Goal: Task Accomplishment & Management: Manage account settings

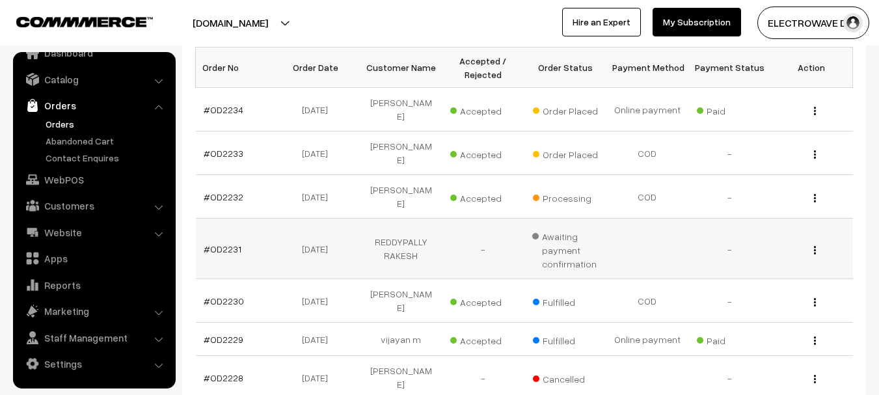
scroll to position [195, 0]
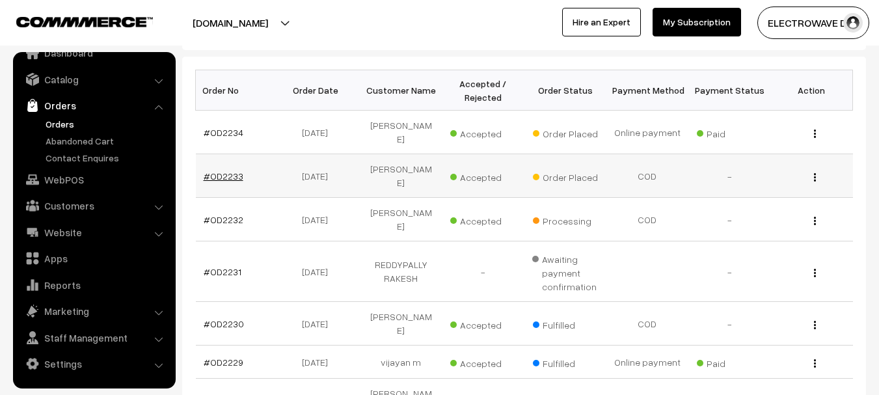
click at [223, 171] on link "#OD2233" at bounding box center [224, 176] width 40 height 11
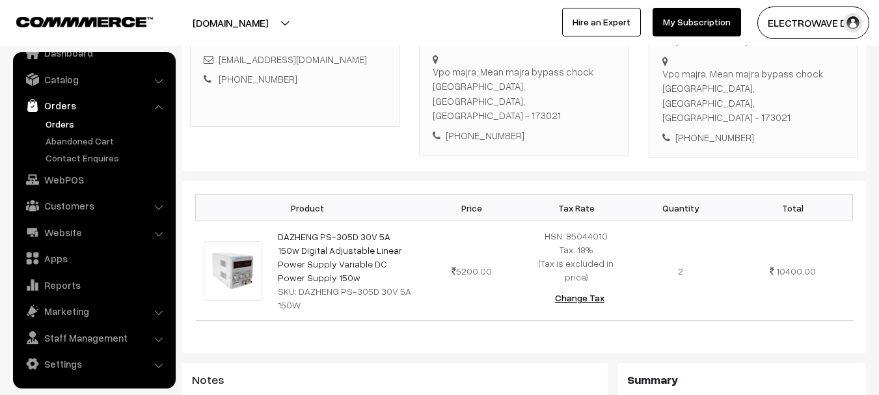
scroll to position [195, 0]
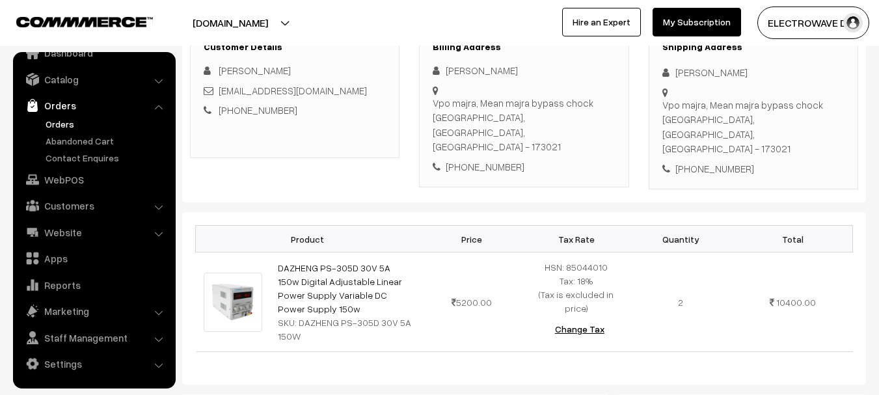
click at [702, 161] on div "+91 8627813841" at bounding box center [754, 168] width 182 height 15
click at [704, 161] on div "+91 8627813841" at bounding box center [754, 168] width 182 height 15
copy div "8627813841"
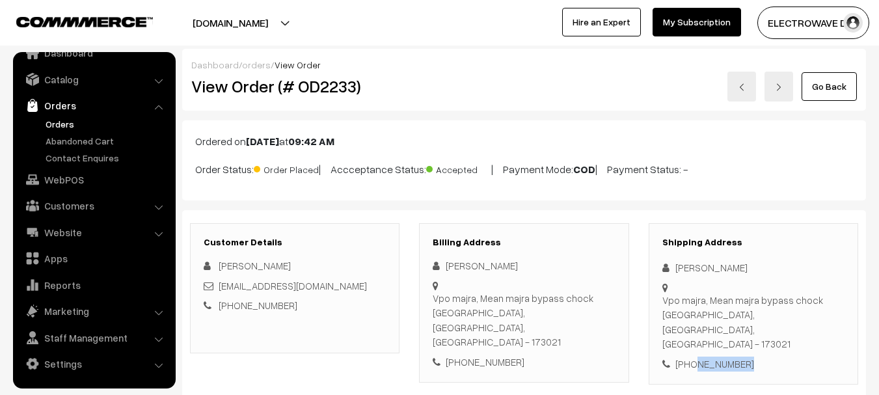
click at [266, 20] on button "[DOMAIN_NAME]" at bounding box center [230, 23] width 167 height 33
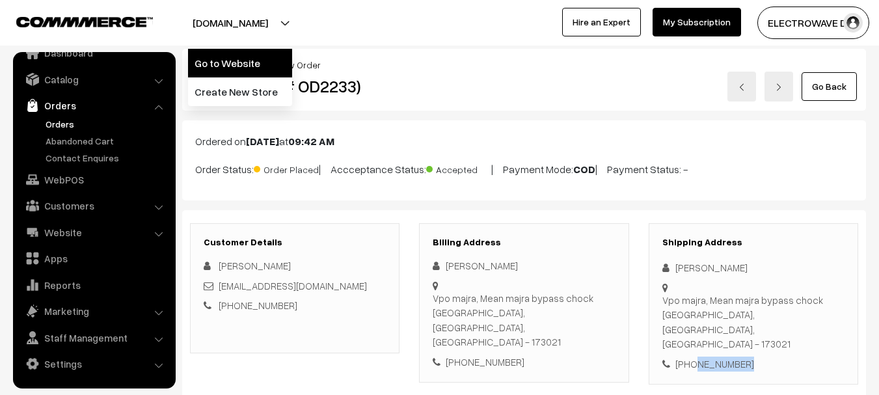
click at [254, 53] on link "Go to Website" at bounding box center [240, 63] width 104 height 29
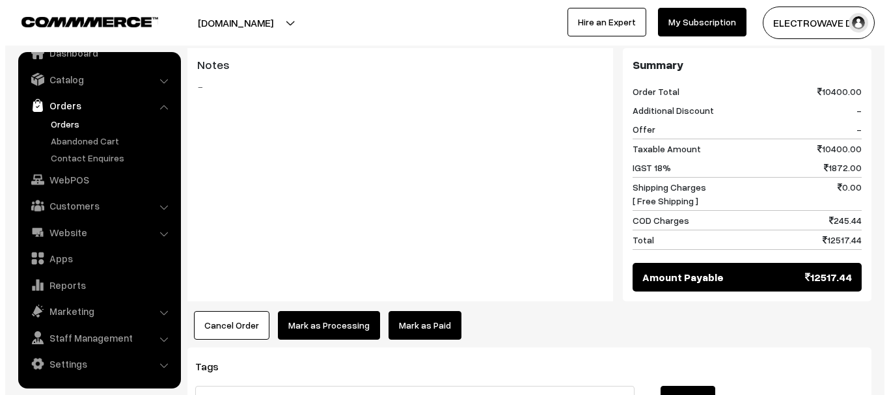
scroll to position [640, 0]
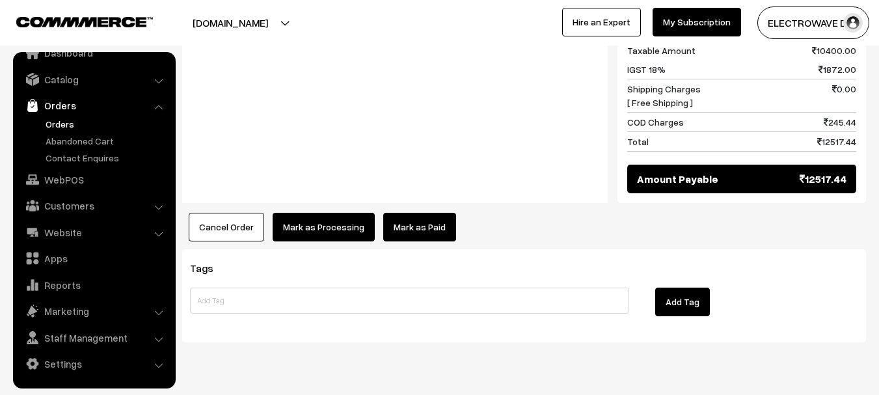
click at [203, 213] on button "Cancel Order" at bounding box center [227, 227] width 76 height 29
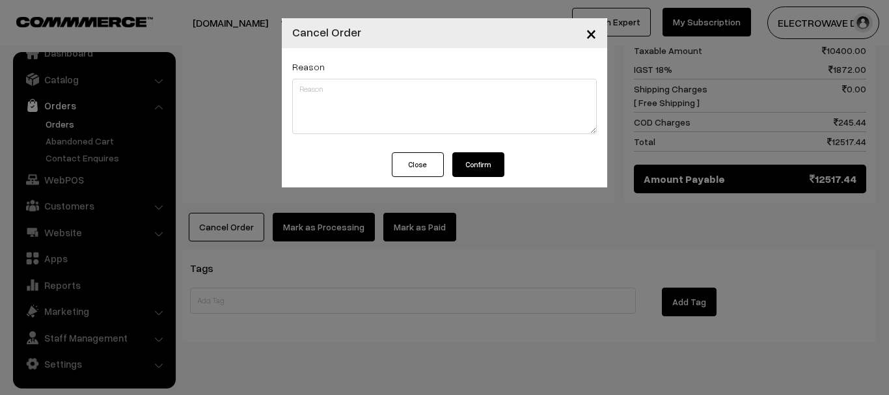
click at [475, 160] on button "Confirm" at bounding box center [478, 164] width 52 height 25
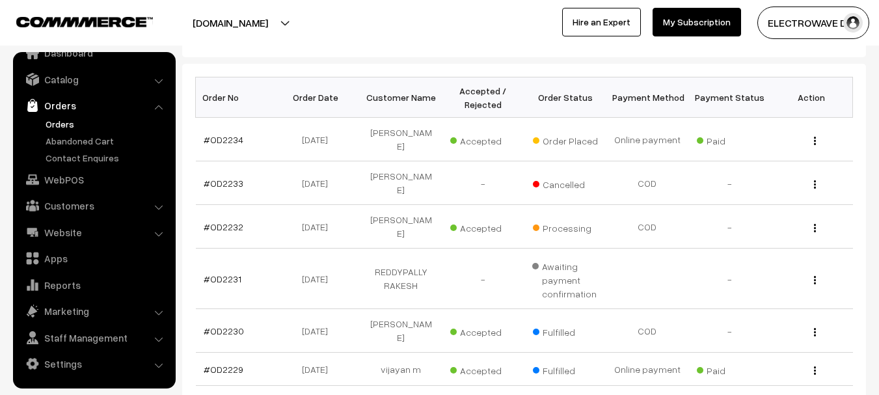
scroll to position [195, 0]
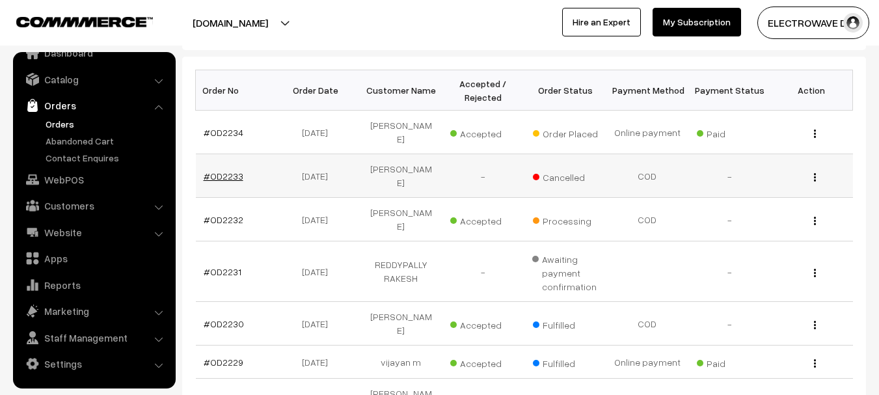
click at [217, 171] on link "#OD2233" at bounding box center [224, 176] width 40 height 11
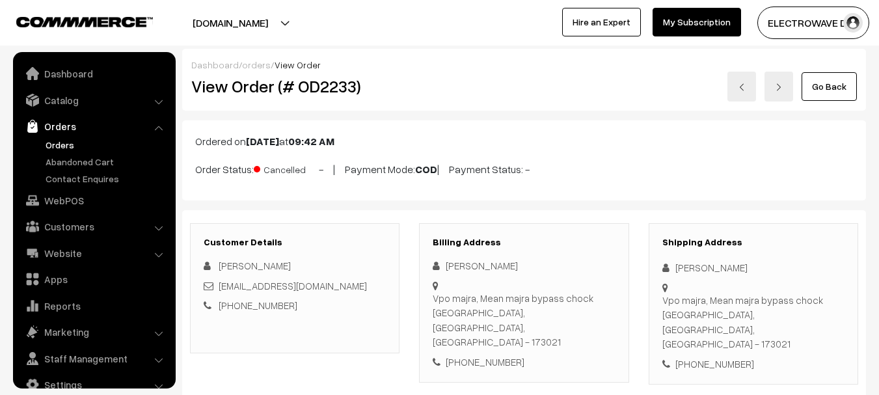
scroll to position [21, 0]
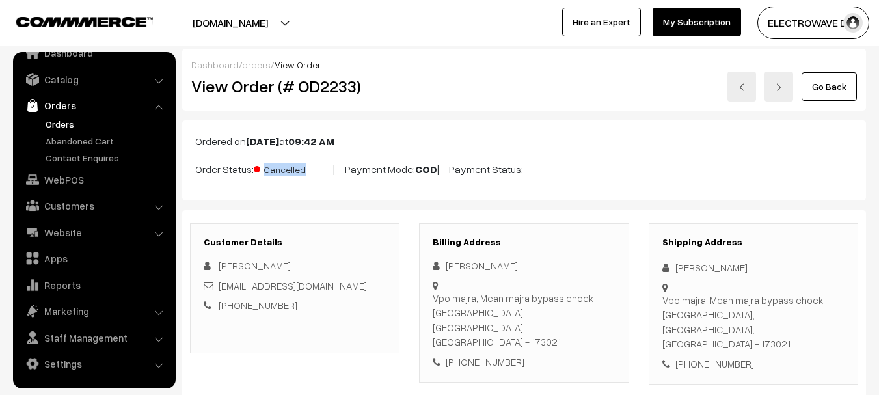
copy p "Order Status: Cancelled"
drag, startPoint x: 185, startPoint y: 167, endPoint x: 302, endPoint y: 166, distance: 117.2
click at [302, 166] on div "Ordered on Sep 10, 2025 at 09:42 AM Order Status: Cancelled - | Payment Mode: C…" at bounding box center [524, 160] width 684 height 80
click at [324, 94] on h2 "View Order (# OD2233)" at bounding box center [295, 86] width 209 height 20
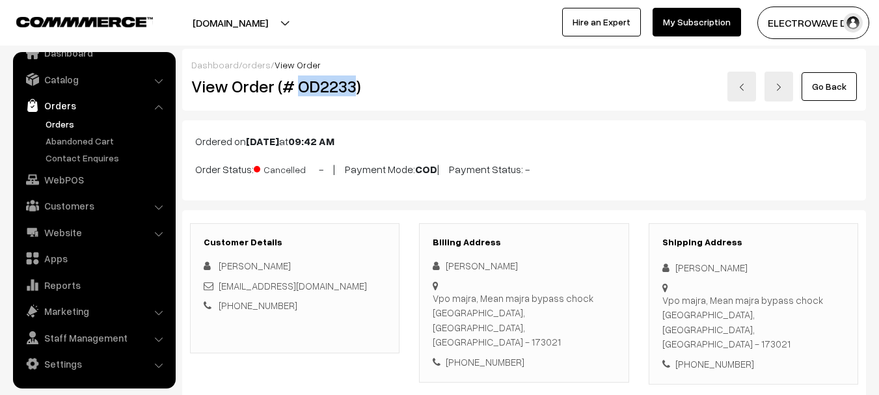
copy h2 "OD2233"
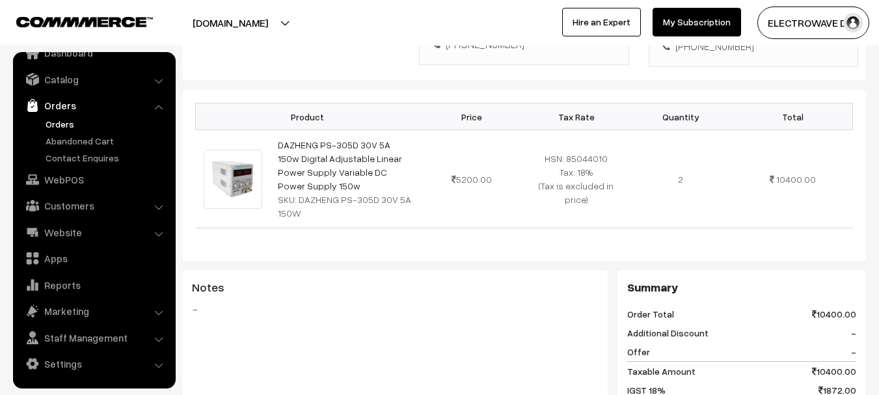
scroll to position [325, 0]
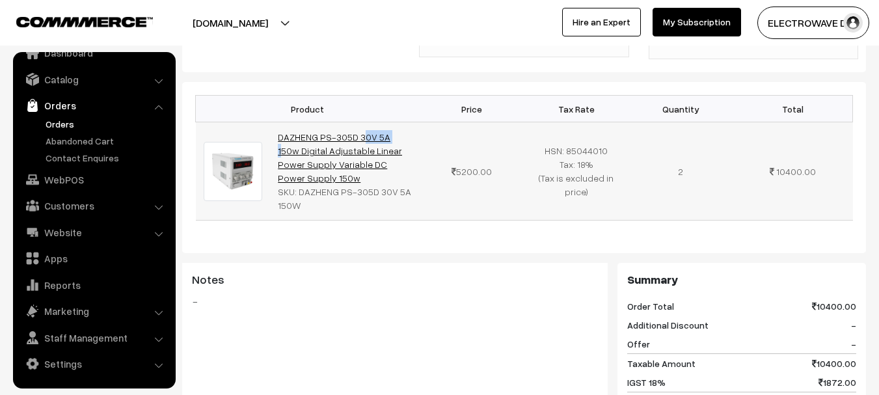
copy link "DAZHENG"
drag, startPoint x: 276, startPoint y: 107, endPoint x: 316, endPoint y: 107, distance: 39.7
click at [316, 122] on td "DAZHENG PS-305D 30V 5A 150w Digital Adjustable Linear Power Supply Variable DC …" at bounding box center [345, 171] width 150 height 98
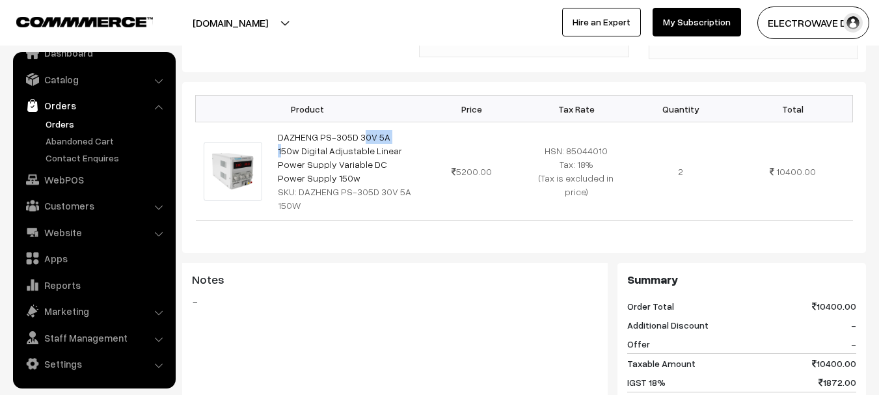
click at [57, 128] on link "Orders" at bounding box center [106, 124] width 129 height 14
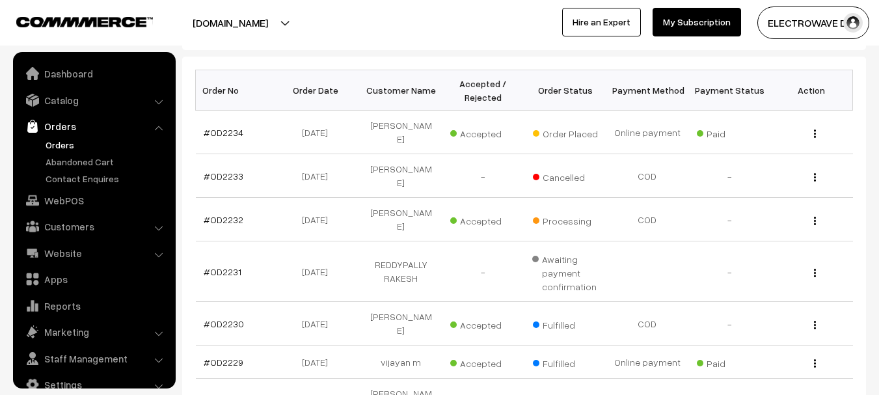
scroll to position [21, 0]
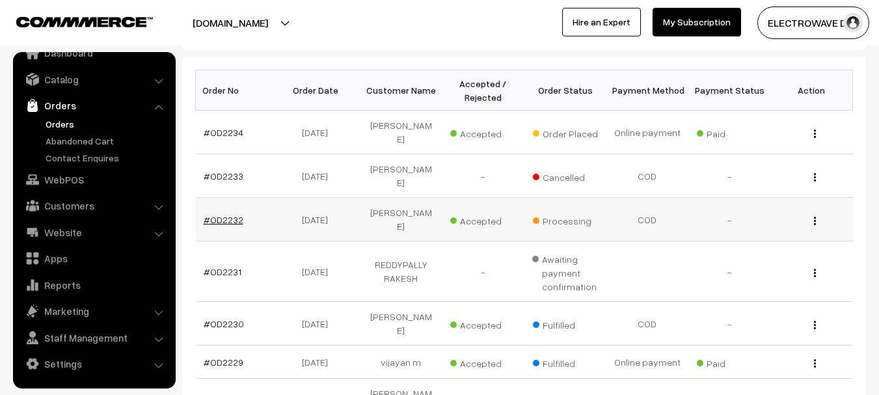
click at [219, 214] on link "#OD2232" at bounding box center [224, 219] width 40 height 11
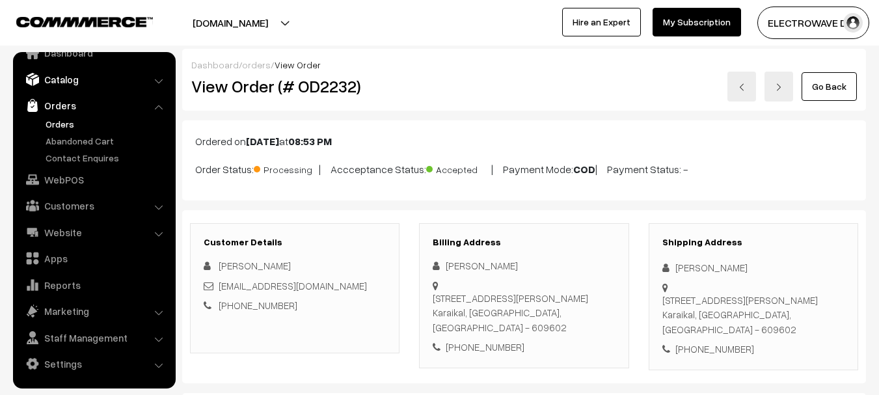
click at [62, 85] on link "Catalog" at bounding box center [93, 79] width 155 height 23
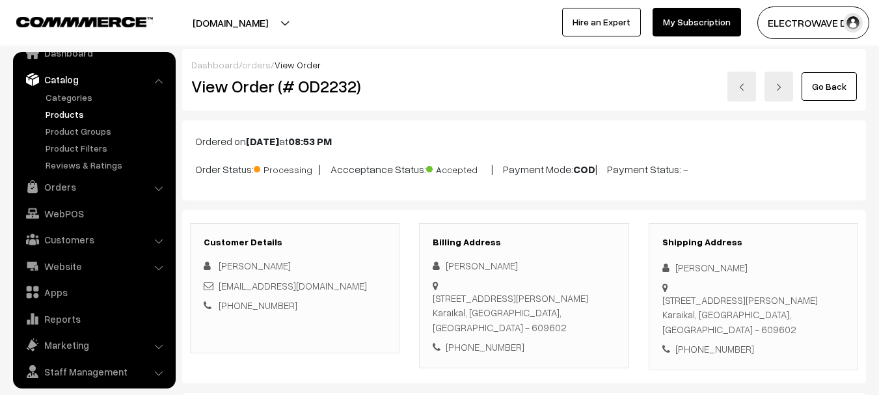
click at [73, 116] on link "Products" at bounding box center [106, 114] width 129 height 14
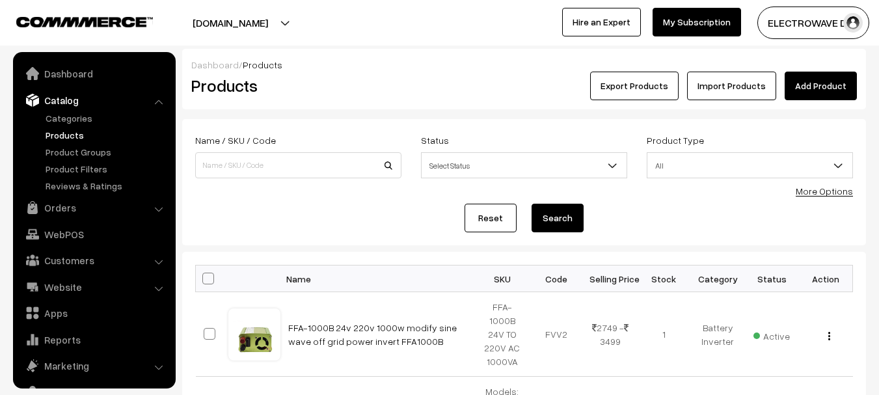
scroll to position [36, 0]
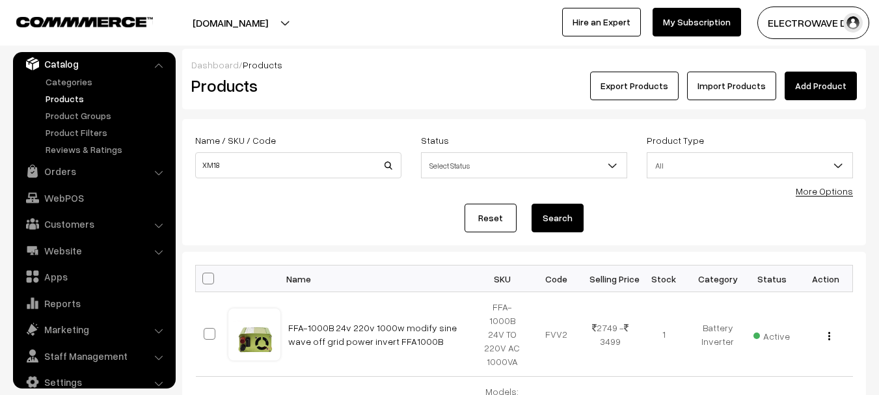
type input "XM18"
click at [532, 204] on button "Search" at bounding box center [558, 218] width 52 height 29
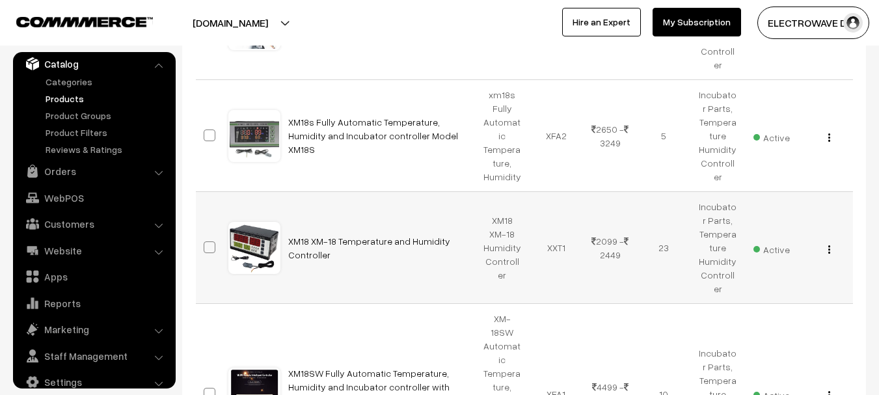
scroll to position [325, 0]
click at [831, 243] on button "button" at bounding box center [829, 248] width 3 height 10
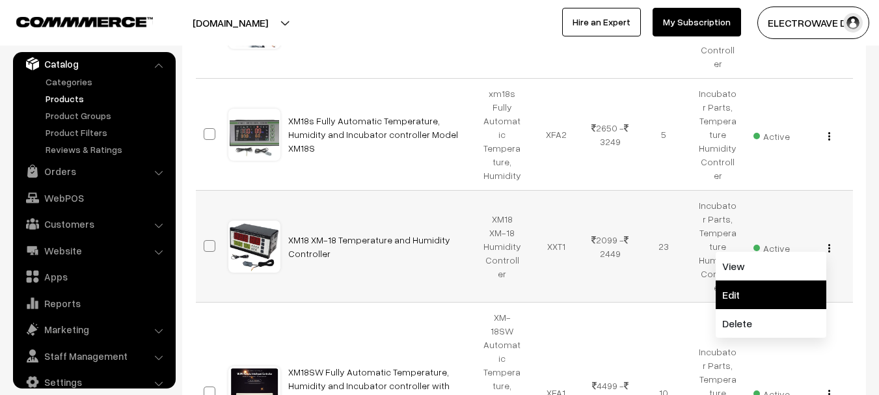
click at [756, 281] on link "Edit" at bounding box center [771, 295] width 111 height 29
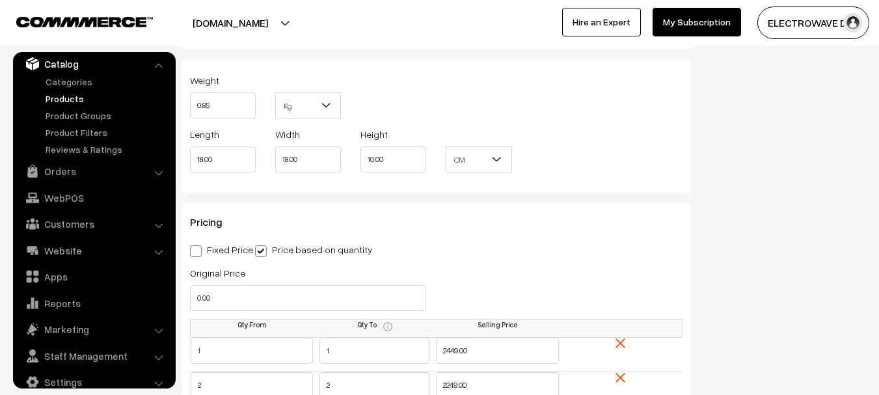
scroll to position [1000, 0]
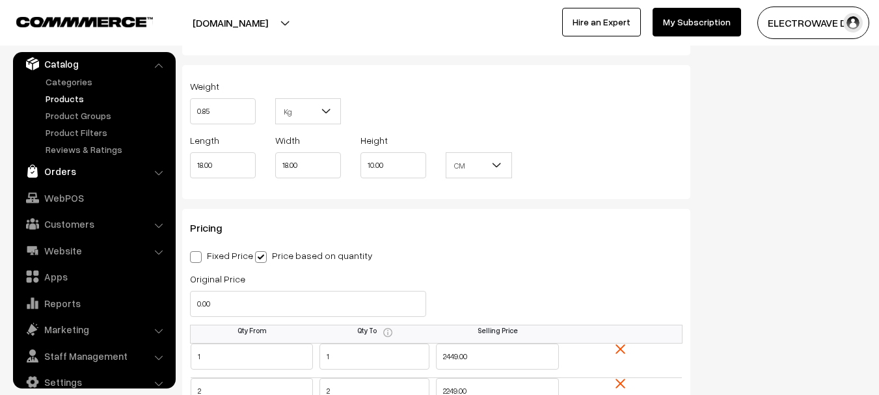
click at [58, 167] on link "Orders" at bounding box center [93, 170] width 155 height 23
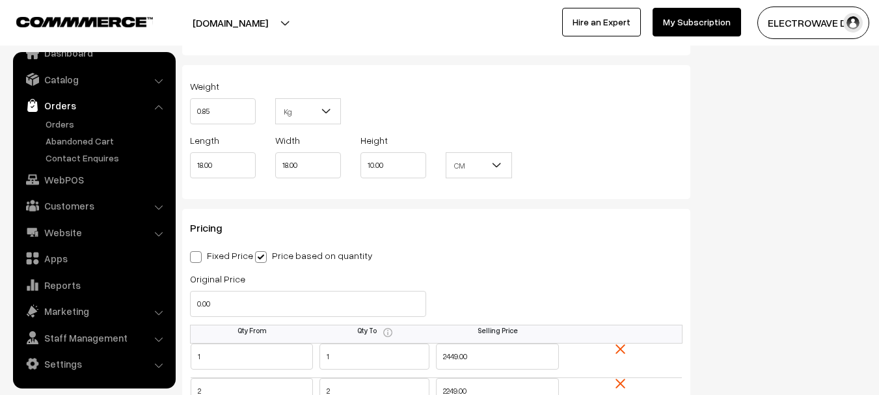
scroll to position [21, 0]
click at [64, 122] on link "Orders" at bounding box center [106, 124] width 129 height 14
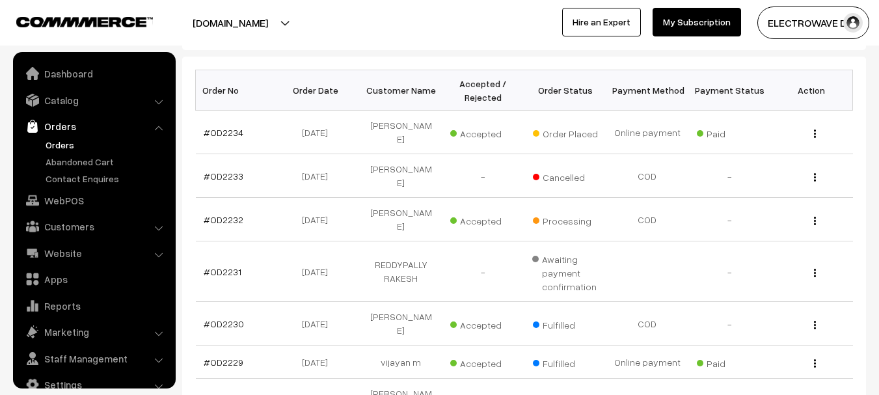
scroll to position [21, 0]
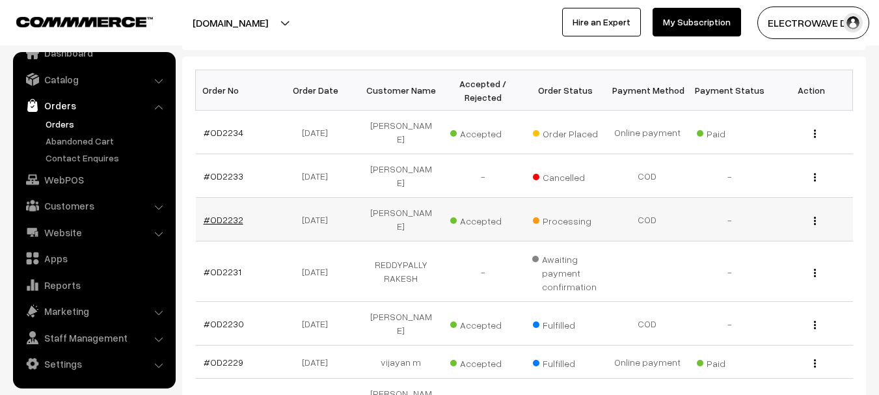
click at [222, 214] on link "#OD2232" at bounding box center [224, 219] width 40 height 11
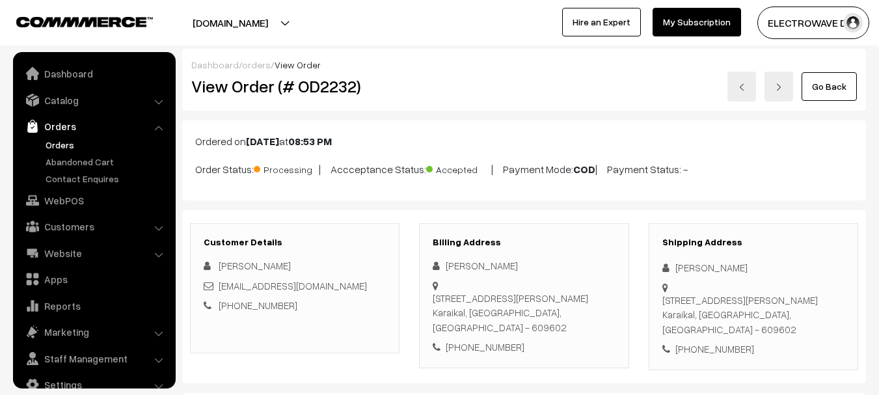
scroll to position [21, 0]
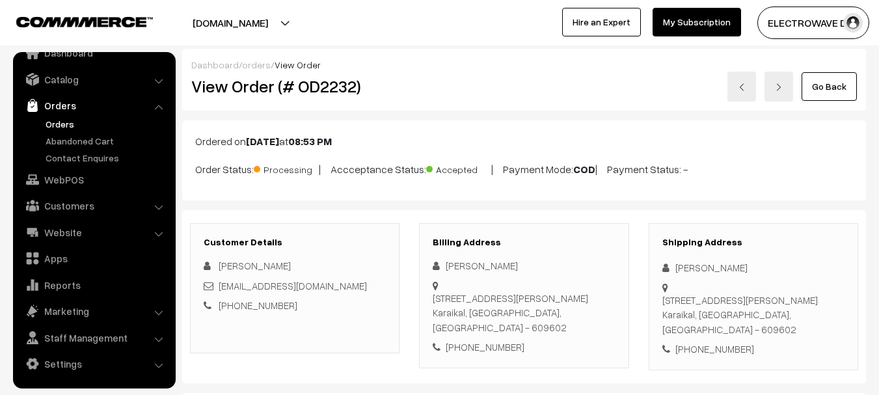
click at [698, 271] on div "Augustin A" at bounding box center [754, 267] width 182 height 15
copy div "Augustin"
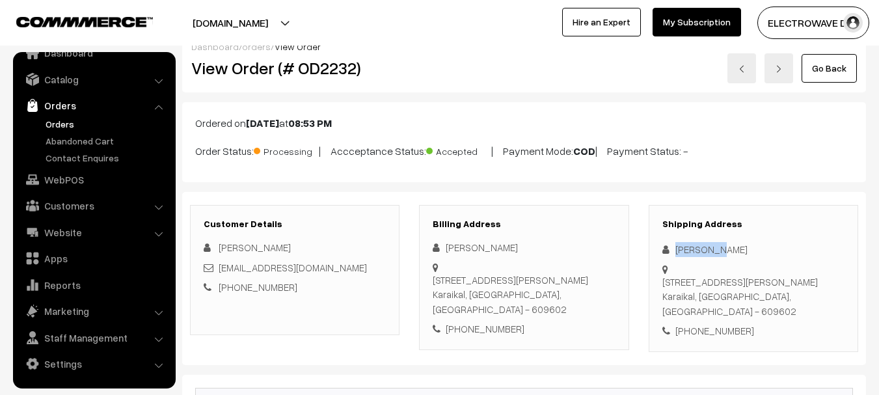
scroll to position [0, 0]
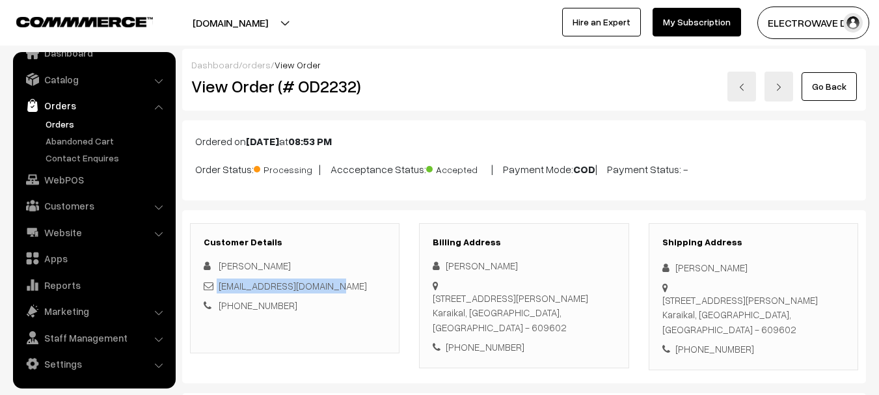
drag, startPoint x: 357, startPoint y: 273, endPoint x: 329, endPoint y: 292, distance: 34.3
click at [326, 292] on div "Augustin Raj augustin05051991@gmail.com +91 6379623423" at bounding box center [295, 285] width 182 height 55
click at [351, 296] on div "Augustin Raj augustin05051991@gmail.com +91 6379623423" at bounding box center [295, 285] width 182 height 55
drag, startPoint x: 350, startPoint y: 288, endPoint x: 219, endPoint y: 290, distance: 130.8
click at [219, 290] on div "augustin05051991@gmail.com" at bounding box center [295, 286] width 182 height 15
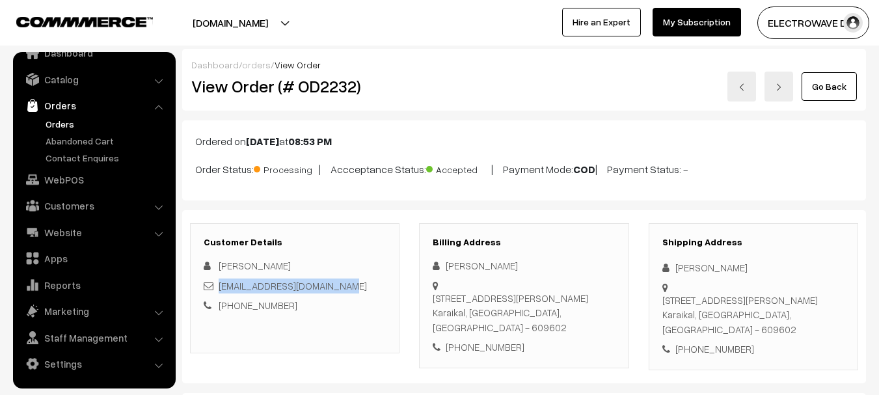
copy link "augustin05051991@gmail.com"
click at [719, 342] on div "+91 6379623423" at bounding box center [754, 349] width 182 height 15
copy div "6379623423"
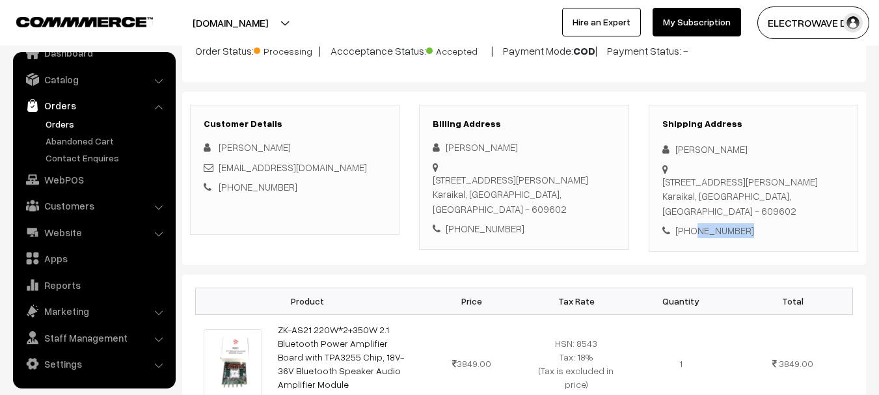
scroll to position [130, 0]
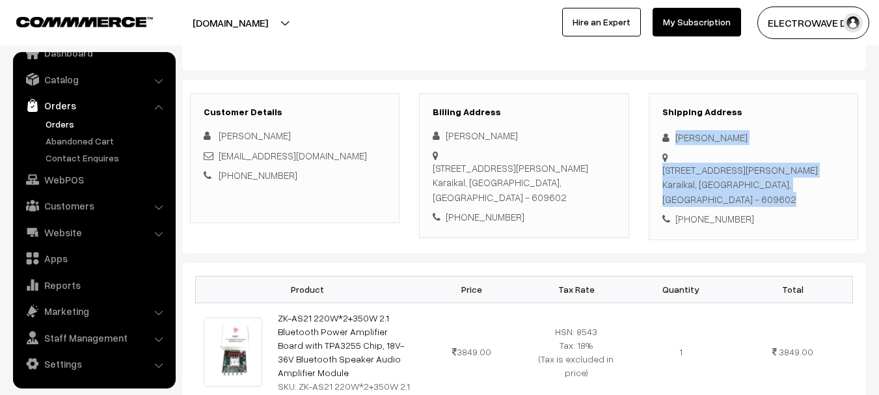
drag, startPoint x: 667, startPoint y: 135, endPoint x: 691, endPoint y: 144, distance: 25.1
click at [736, 146] on div "Shipping Address Augustin A 52 gnanaprakasam street Karaikal, Pondicherry, Indi…" at bounding box center [754, 166] width 210 height 147
click at [687, 143] on div "Augustin A" at bounding box center [754, 137] width 182 height 15
drag, startPoint x: 694, startPoint y: 134, endPoint x: 708, endPoint y: 176, distance: 44.7
click at [708, 176] on div "Shipping Address Augustin A 52 gnanaprakasam street Karaikal, Pondicherry, Indi…" at bounding box center [754, 166] width 210 height 147
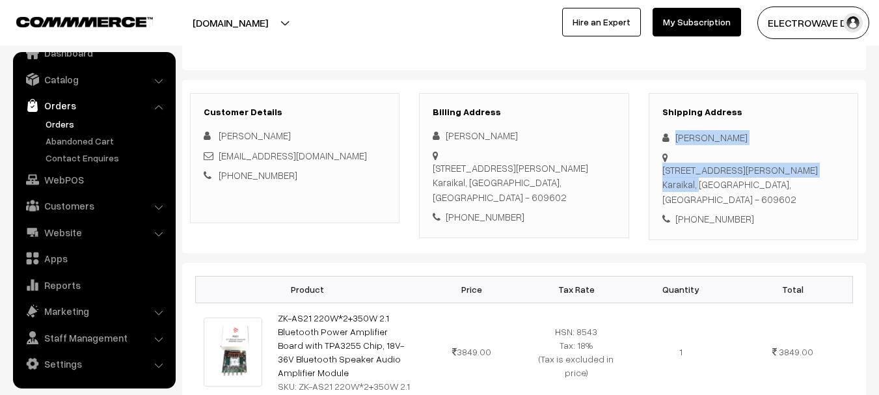
copy div "Augustin A 52 gnanaprakasam street Karaikal,"
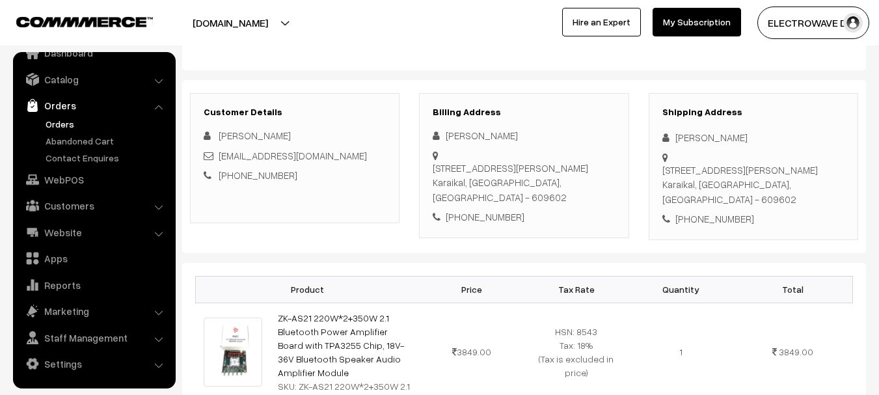
click at [407, 390] on div "Product Price Tax Rate Quantity Total ZK-AS21 220W*2+350W 2.1 Bluetooth Power A…" at bounding box center [524, 348] width 684 height 171
drag, startPoint x: 711, startPoint y: 170, endPoint x: 754, endPoint y: 204, distance: 55.1
click at [765, 210] on div "Shipping Address Augustin A 52 gnanaprakasam street Karaikal, Pondicherry, Indi…" at bounding box center [754, 166] width 210 height 147
copy div "Pondicherry, India - 609602 +91 6379623423"
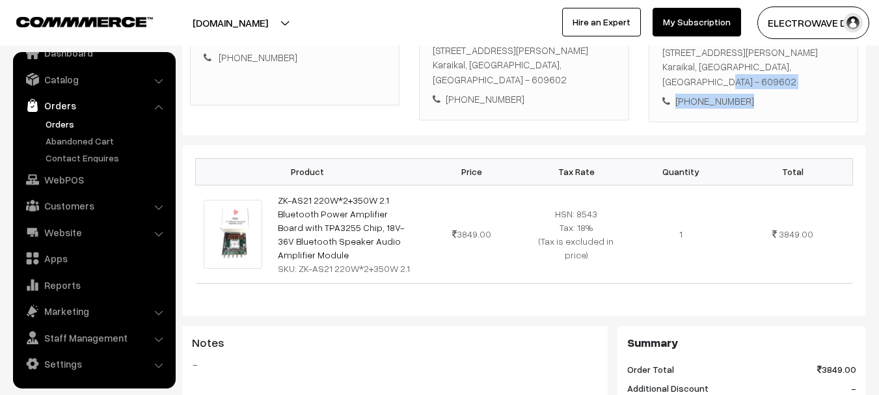
scroll to position [260, 0]
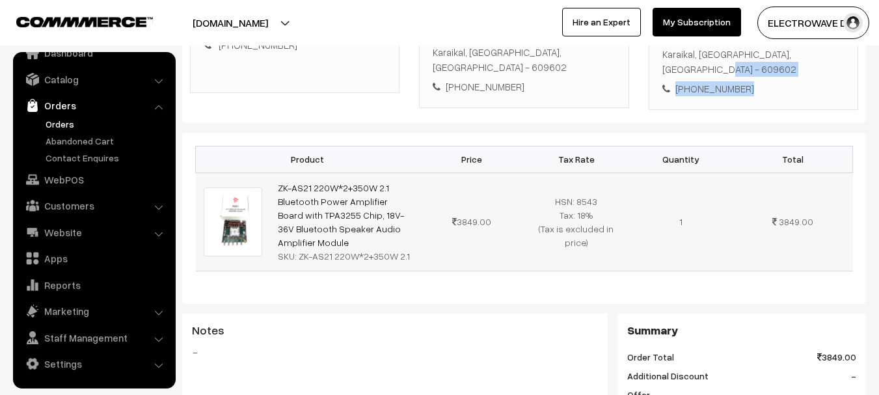
drag, startPoint x: 315, startPoint y: 234, endPoint x: 277, endPoint y: 184, distance: 62.6
click at [277, 184] on td "ZK-AS21 220W*2+350W 2.1 Bluetooth Power Amplifier Board with TPA3255 Chip, 18V-…" at bounding box center [345, 221] width 150 height 98
drag, startPoint x: 297, startPoint y: 269, endPoint x: 299, endPoint y: 246, distance: 22.8
click at [297, 268] on div "Product Price Tax Rate Quantity Total ZK-AS21 220W*2+350W 2.1 Bluetooth Power A…" at bounding box center [524, 218] width 684 height 171
drag, startPoint x: 307, startPoint y: 228, endPoint x: 265, endPoint y: 170, distance: 71.9
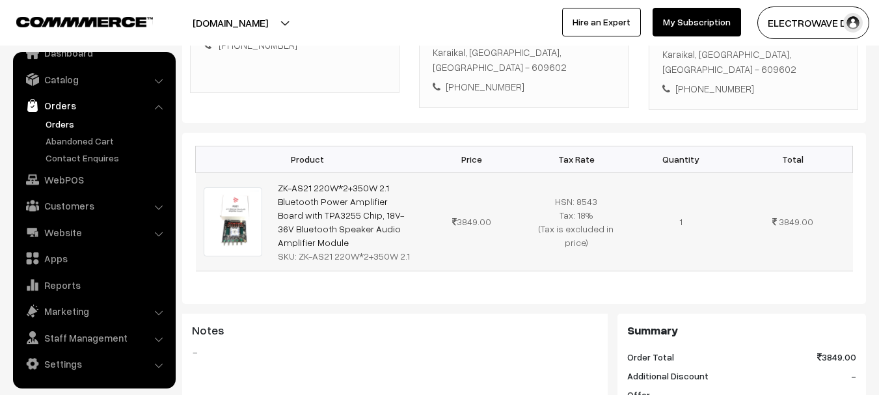
click at [265, 172] on tr "ZK-AS21 220W*2+350W 2.1 Bluetooth Power Amplifier Board with TPA3255 Chip, 18V-…" at bounding box center [524, 221] width 657 height 98
click at [324, 247] on td "ZK-AS21 220W*2+350W 2.1 Bluetooth Power Amplifier Board with TPA3255 Chip, 18V-…" at bounding box center [345, 221] width 150 height 98
drag, startPoint x: 310, startPoint y: 226, endPoint x: 277, endPoint y: 174, distance: 61.8
click at [277, 174] on td "ZK-AS21 220W*2+350W 2.1 Bluetooth Power Amplifier Board with TPA3255 Chip, 18V-…" at bounding box center [345, 221] width 150 height 98
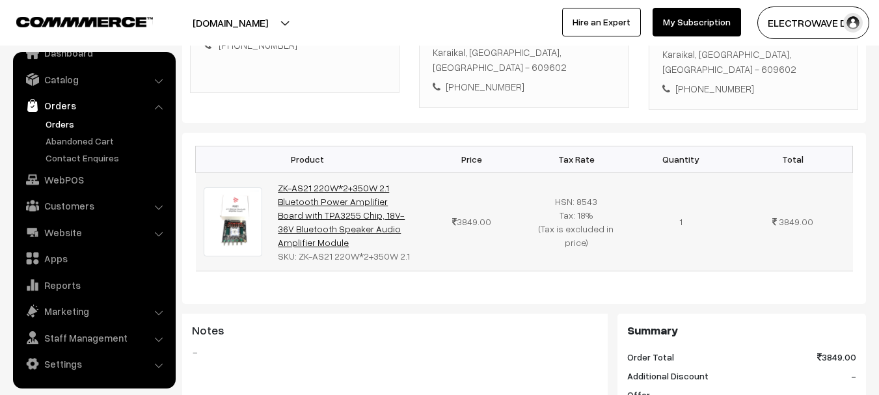
copy link "ZK-AS21 220W*2+350W 2.1 Bluetooth Power Amplifier Board with TPA3255 Chip, 18V-…"
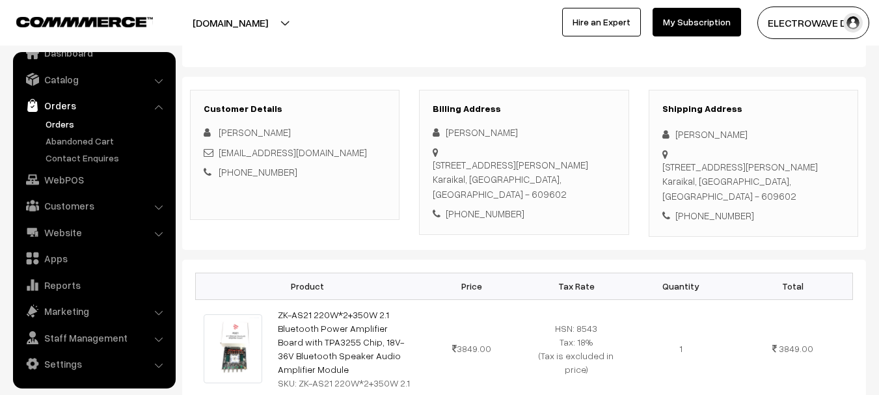
scroll to position [0, 0]
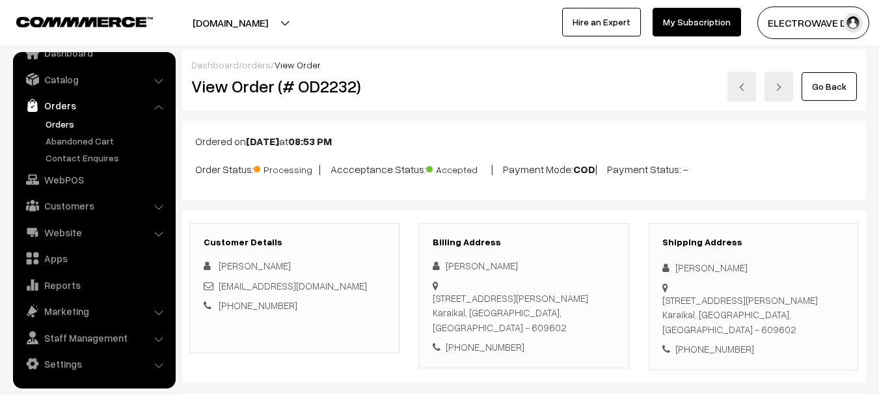
click at [303, 89] on h2 "View Order (# OD2232)" at bounding box center [295, 86] width 209 height 20
copy h2 "OD2232"
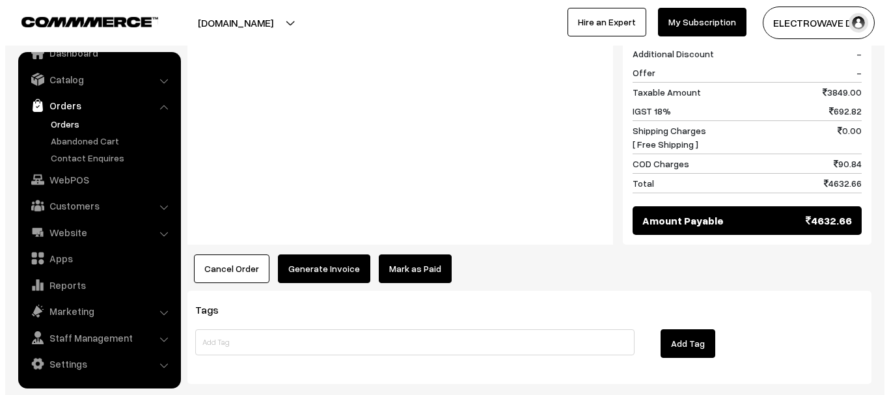
scroll to position [586, 0]
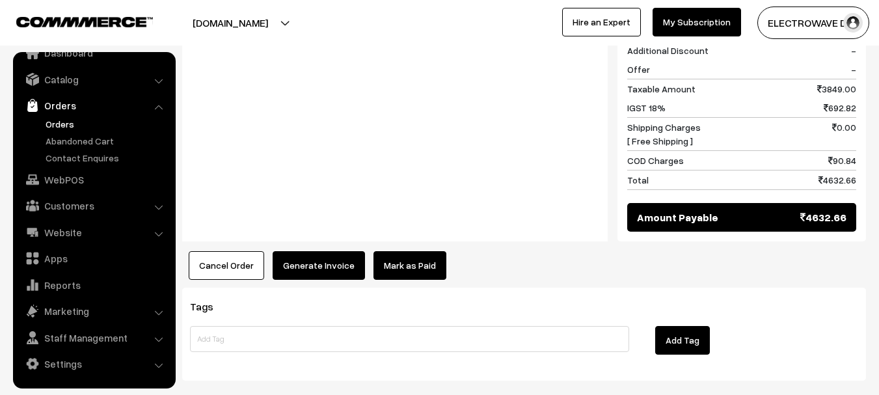
click at [325, 255] on button "Generate Invoice" at bounding box center [319, 265] width 92 height 29
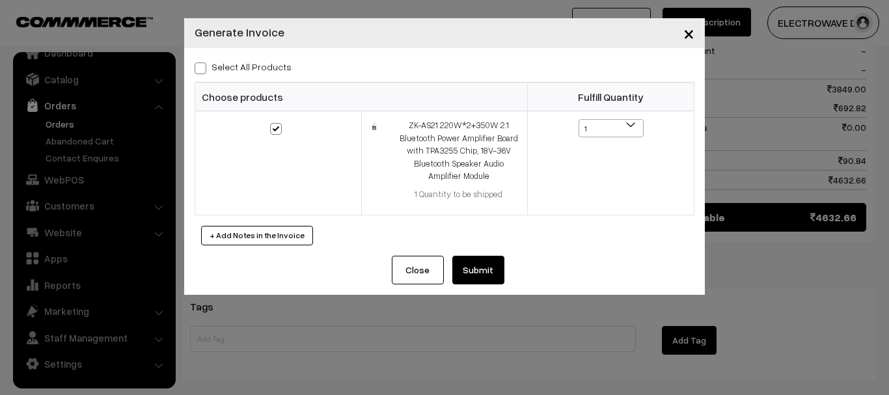
click at [483, 270] on button "Submit" at bounding box center [478, 270] width 52 height 29
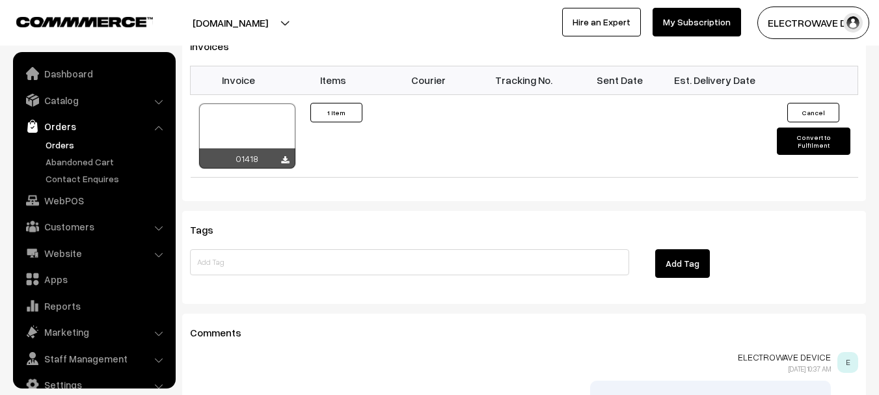
scroll to position [21, 0]
